Goal: Task Accomplishment & Management: Use online tool/utility

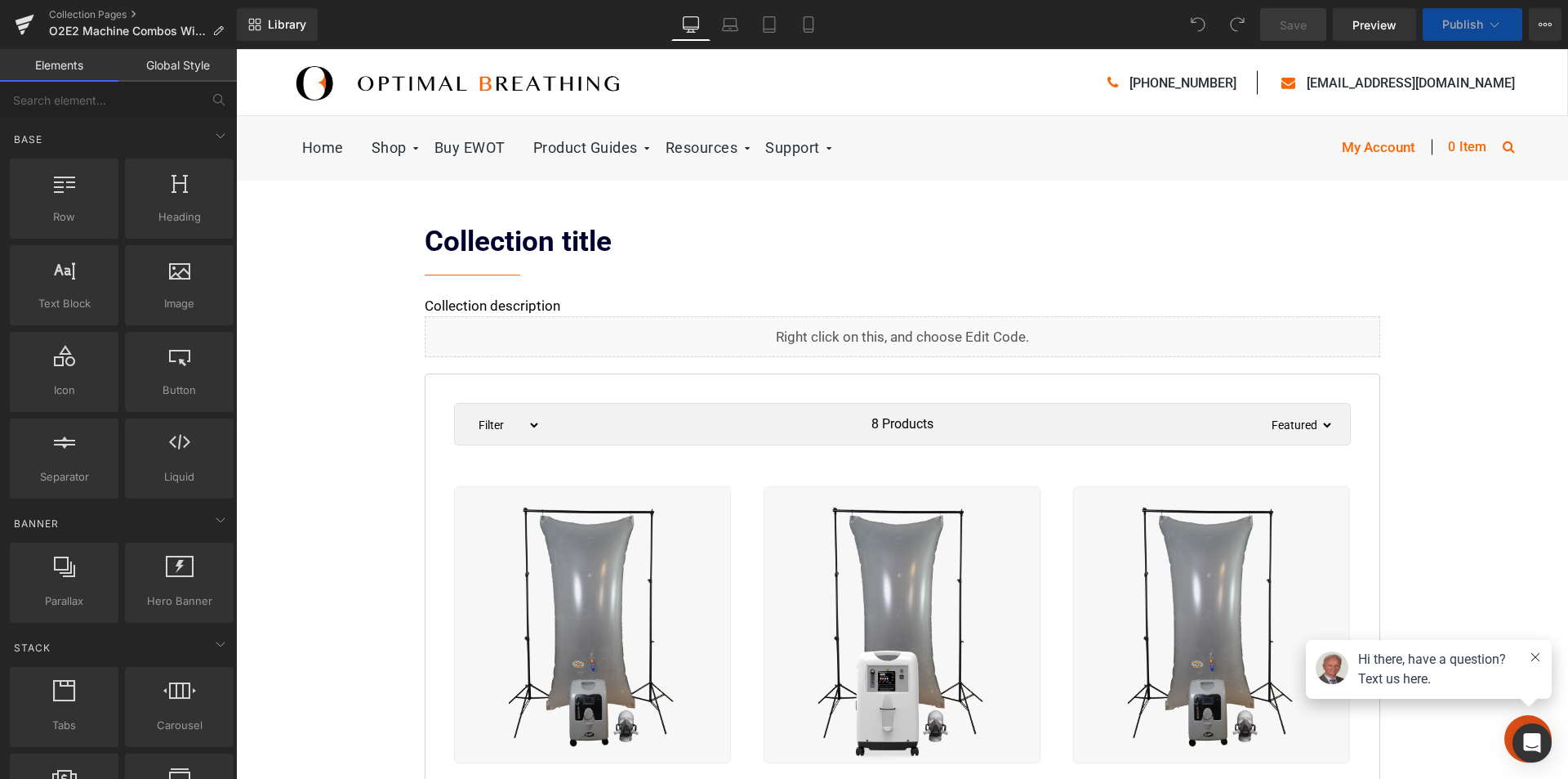
scroll to position [163, 0]
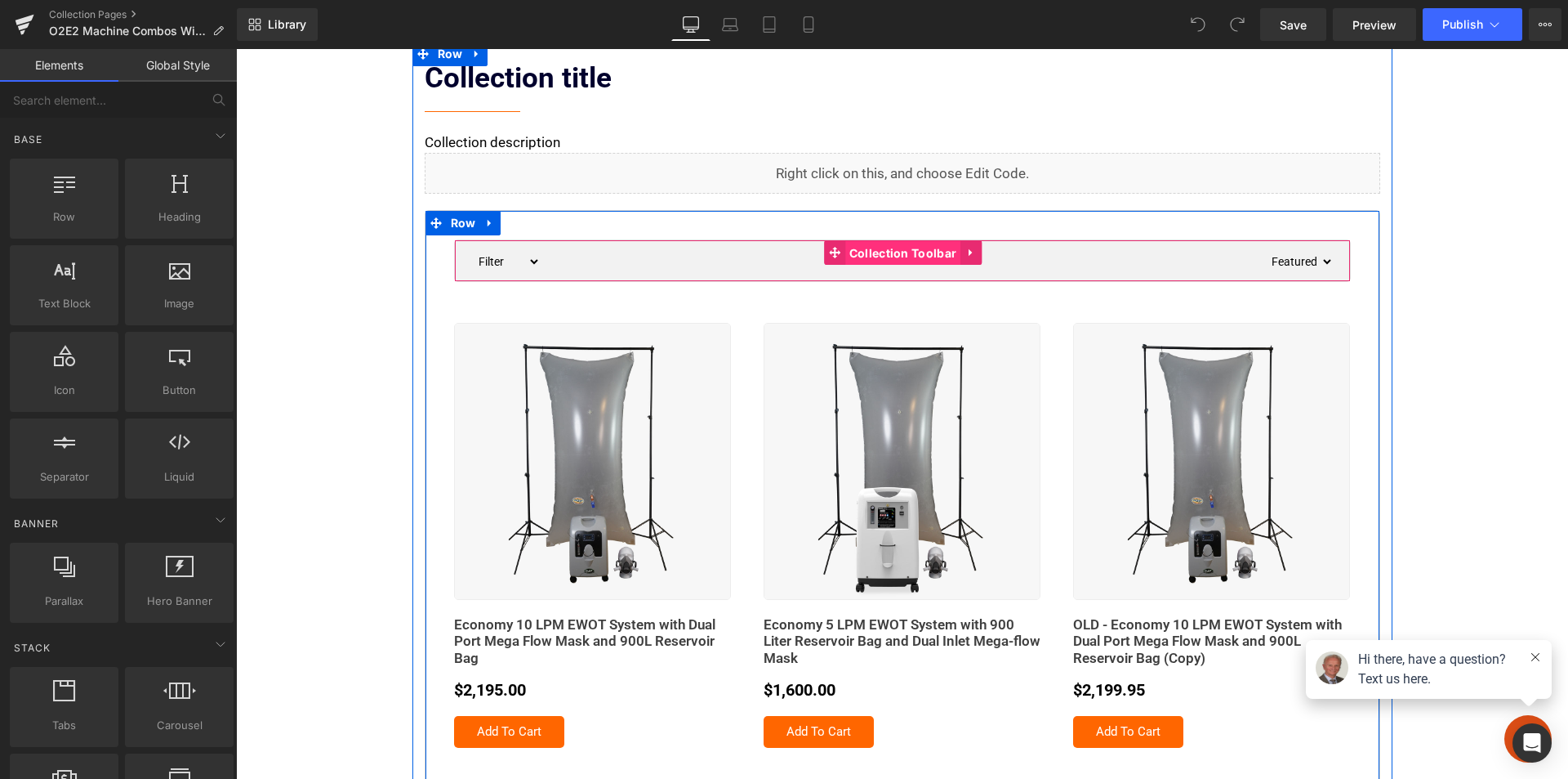
click at [869, 261] on span "Collection Toolbar" at bounding box center [903, 253] width 115 height 24
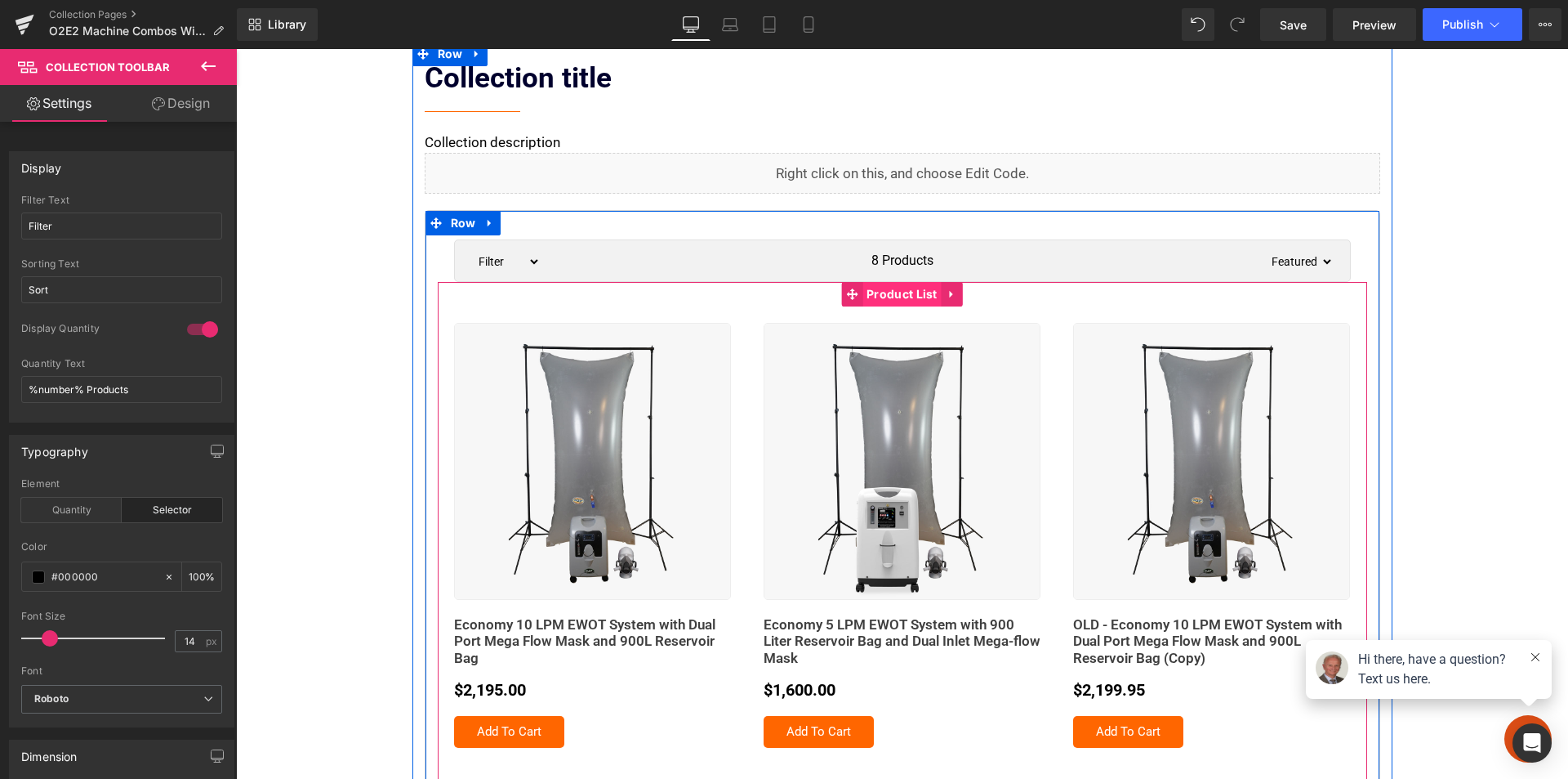
click at [877, 294] on span "Product List" at bounding box center [902, 294] width 79 height 24
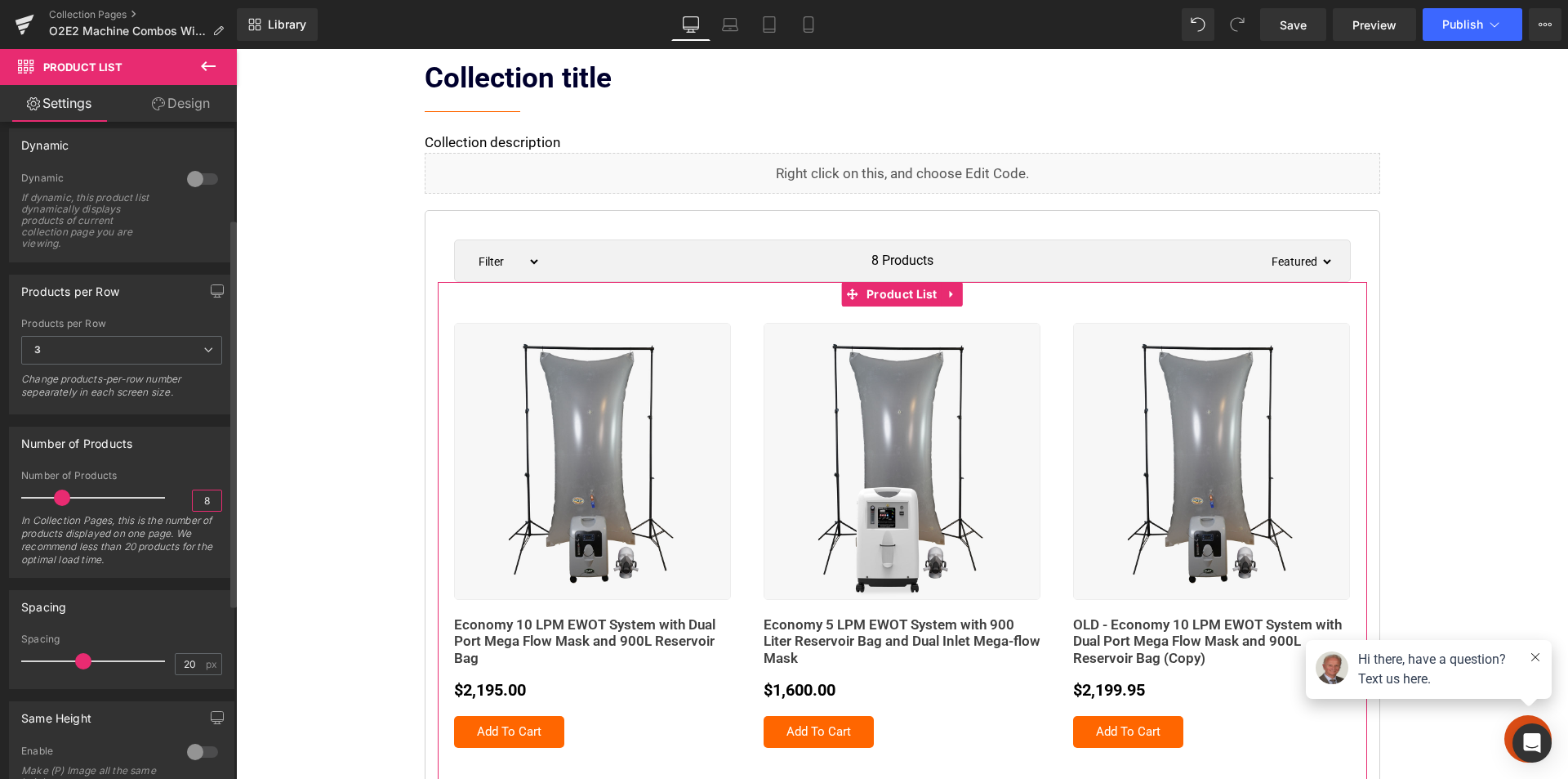
drag, startPoint x: 204, startPoint y: 500, endPoint x: 168, endPoint y: 500, distance: 36.0
click at [168, 500] on div "Number of Products 8 In Collection Pages, this is the number of products displa…" at bounding box center [121, 524] width 201 height 107
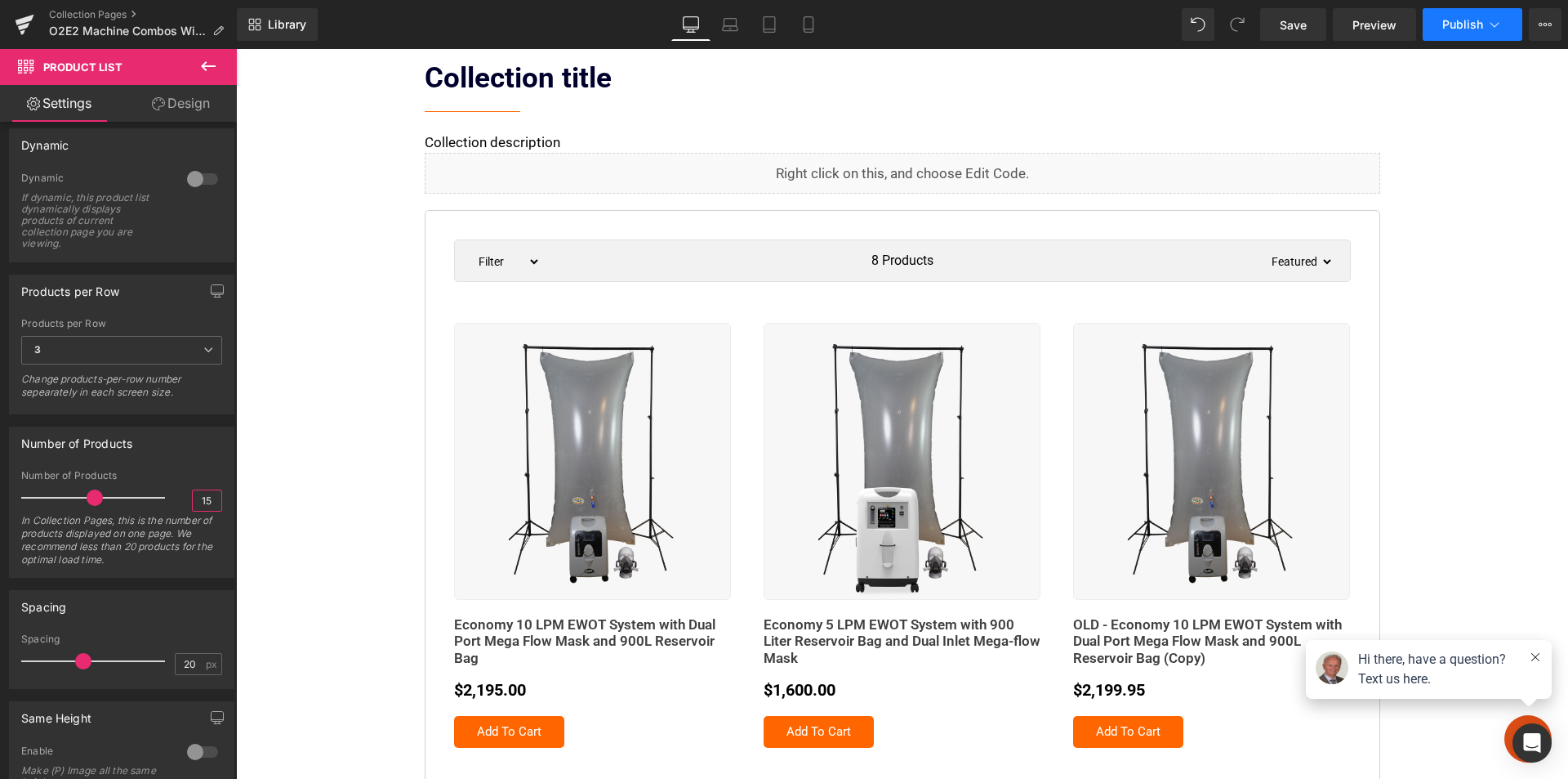
type input "15"
click at [1474, 21] on span "Publish" at bounding box center [1463, 24] width 41 height 13
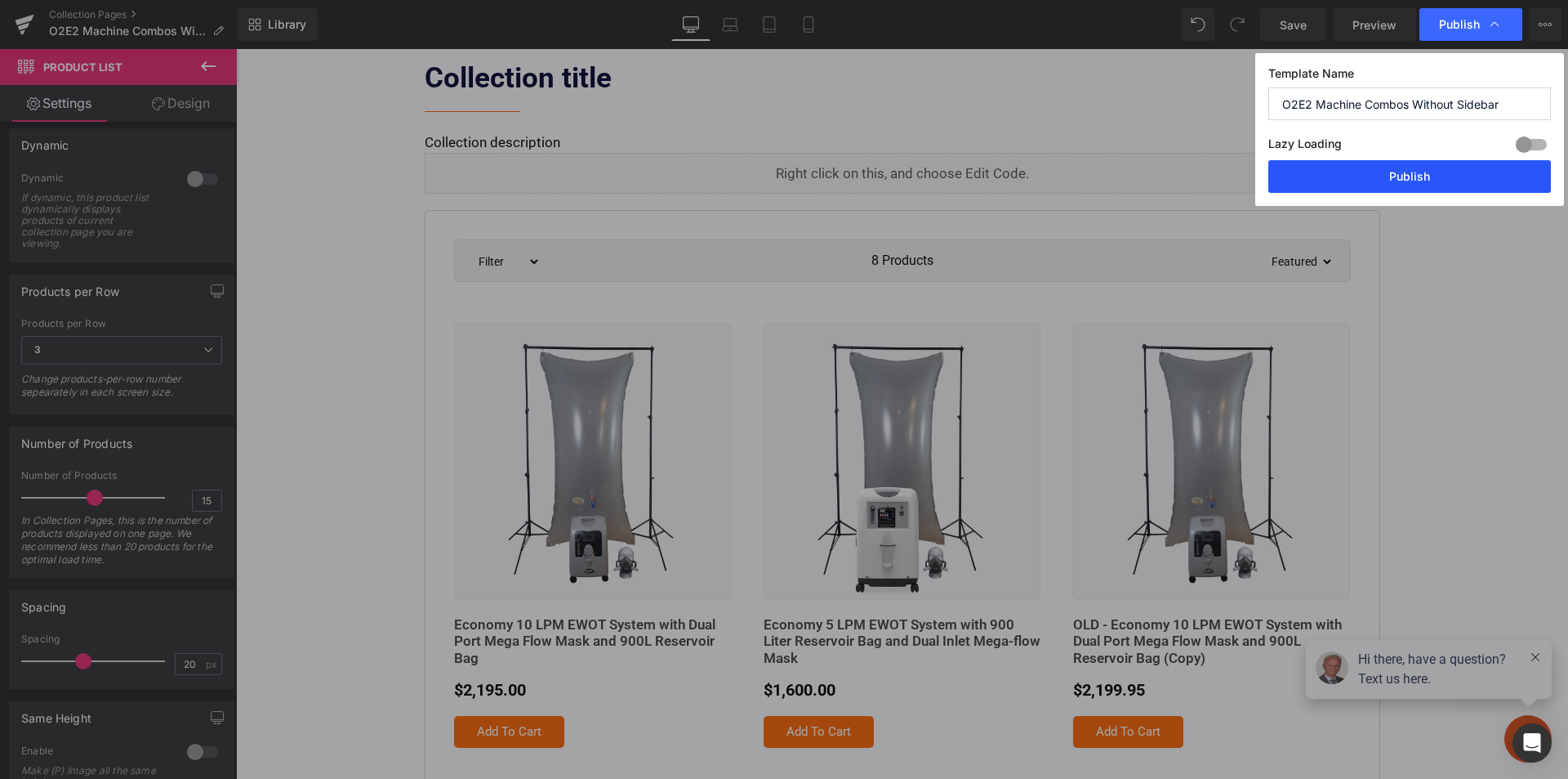
click at [1429, 177] on button "Publish" at bounding box center [1409, 176] width 283 height 33
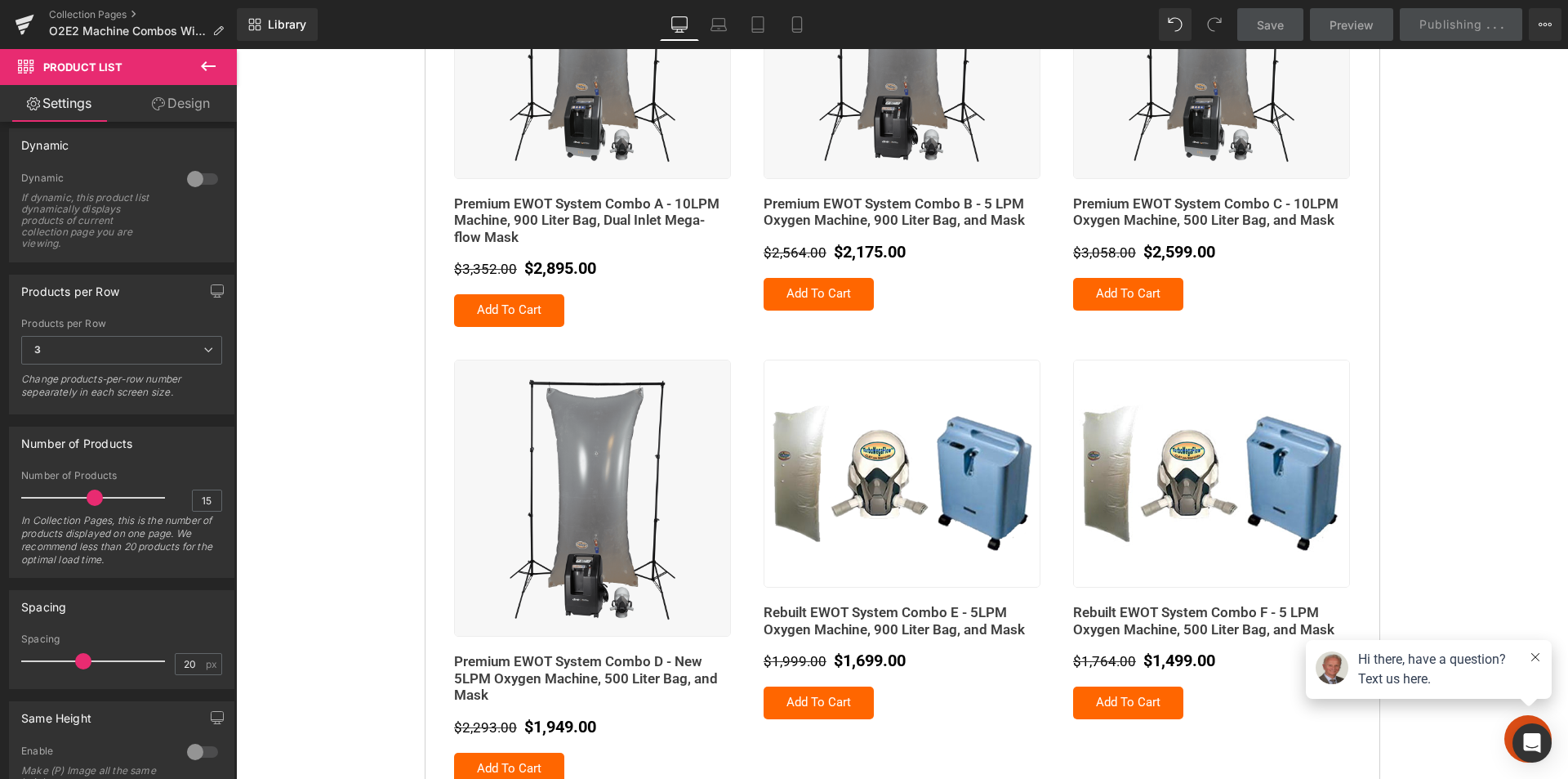
scroll to position [1471, 0]
